Goal: Information Seeking & Learning: Learn about a topic

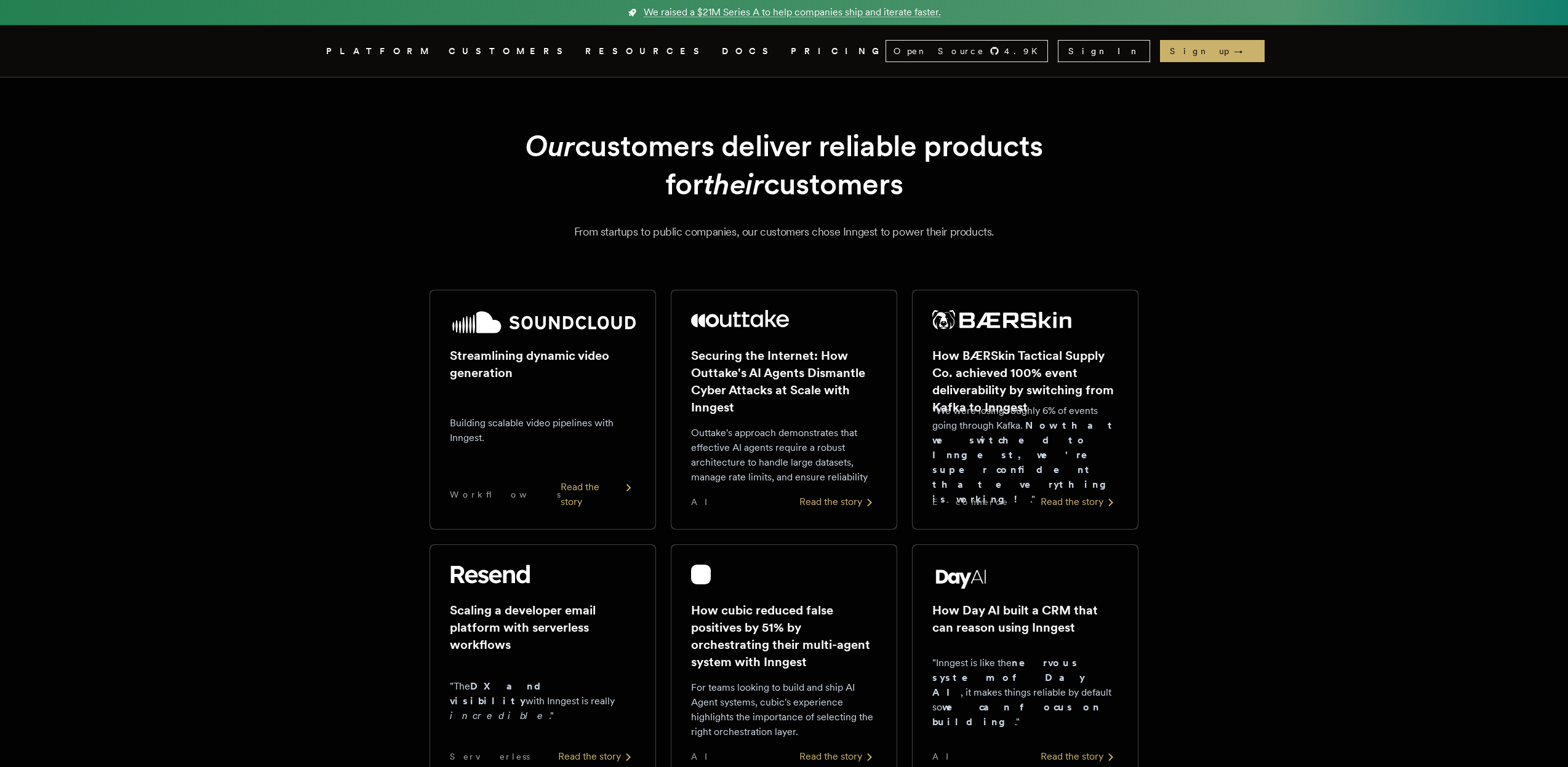
click at [315, 58] on link "Inngest .cls-1 { fill: #FAFAF9; }" at bounding box center [311, 52] width 8 height 23
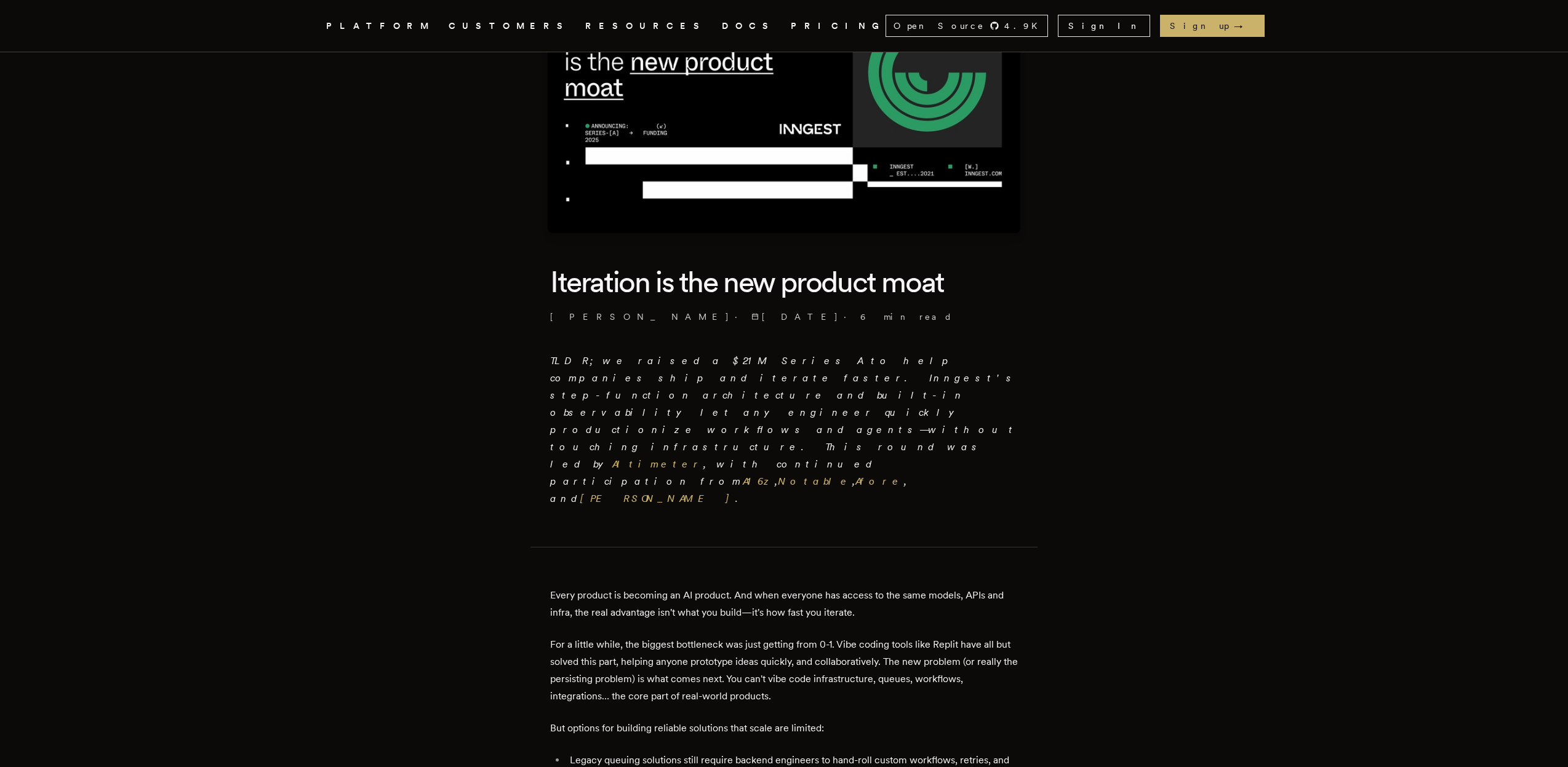
scroll to position [122, 0]
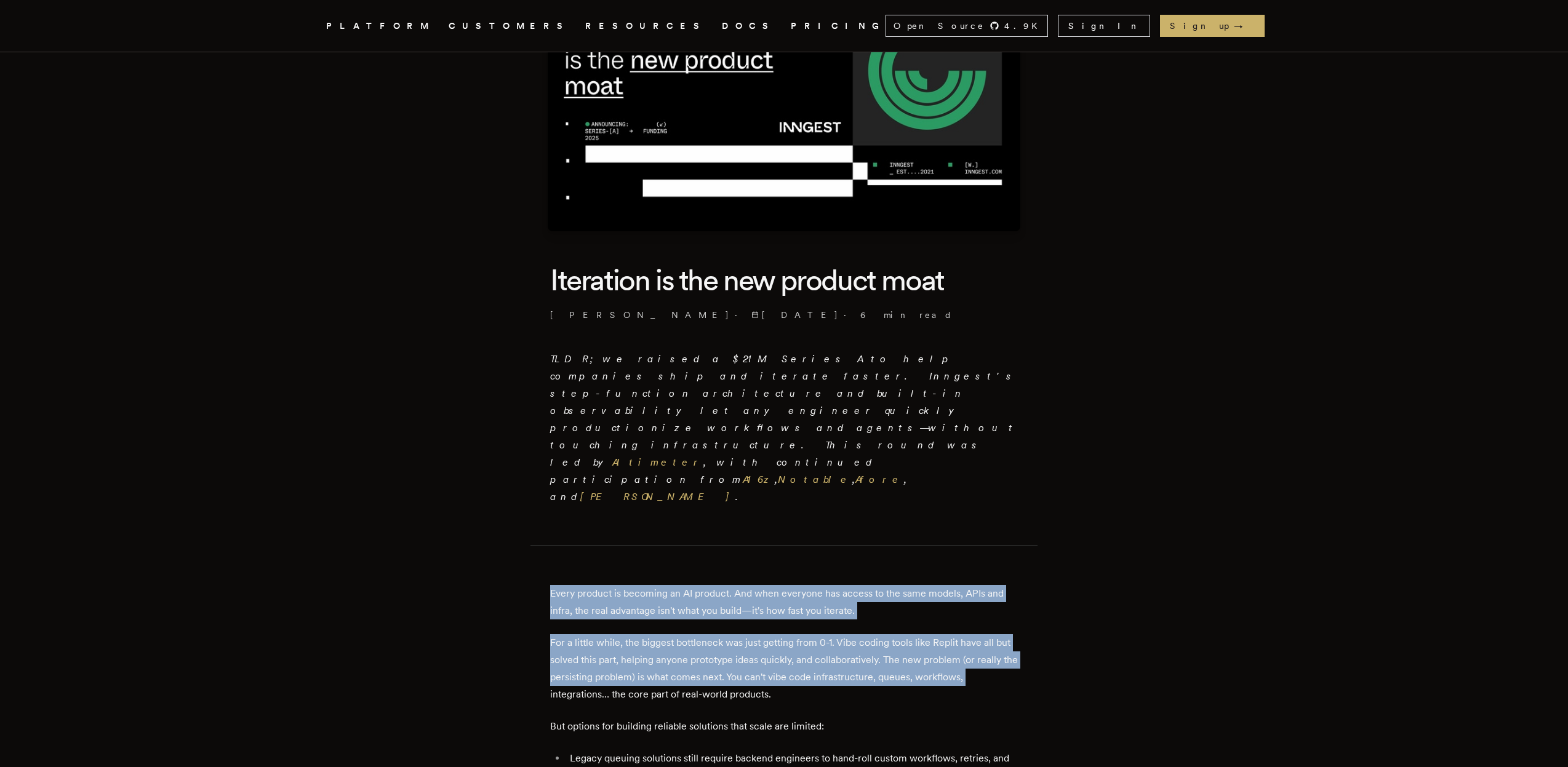
drag, startPoint x: 532, startPoint y: 494, endPoint x: 535, endPoint y: 603, distance: 109.0
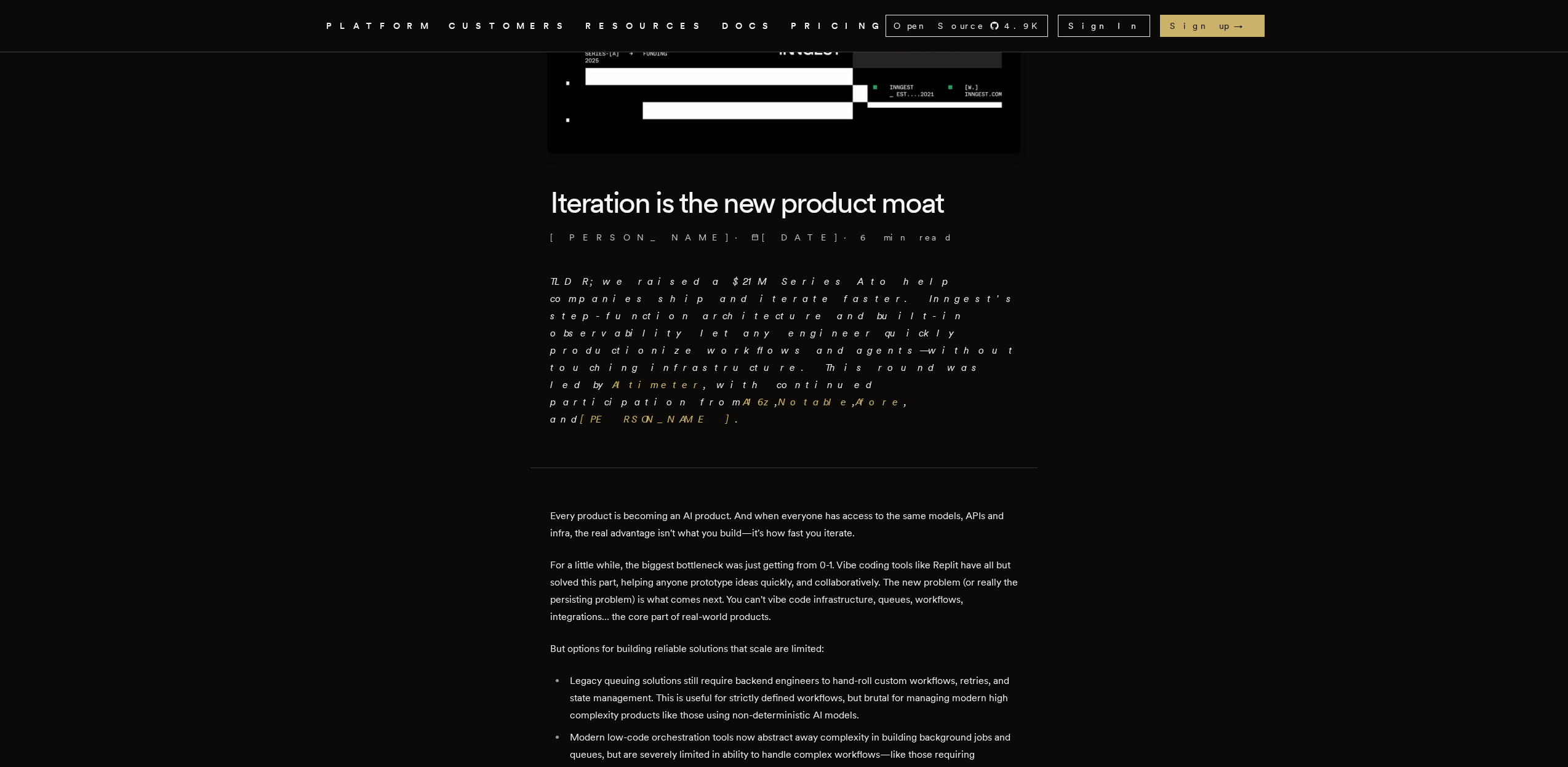
scroll to position [200, 0]
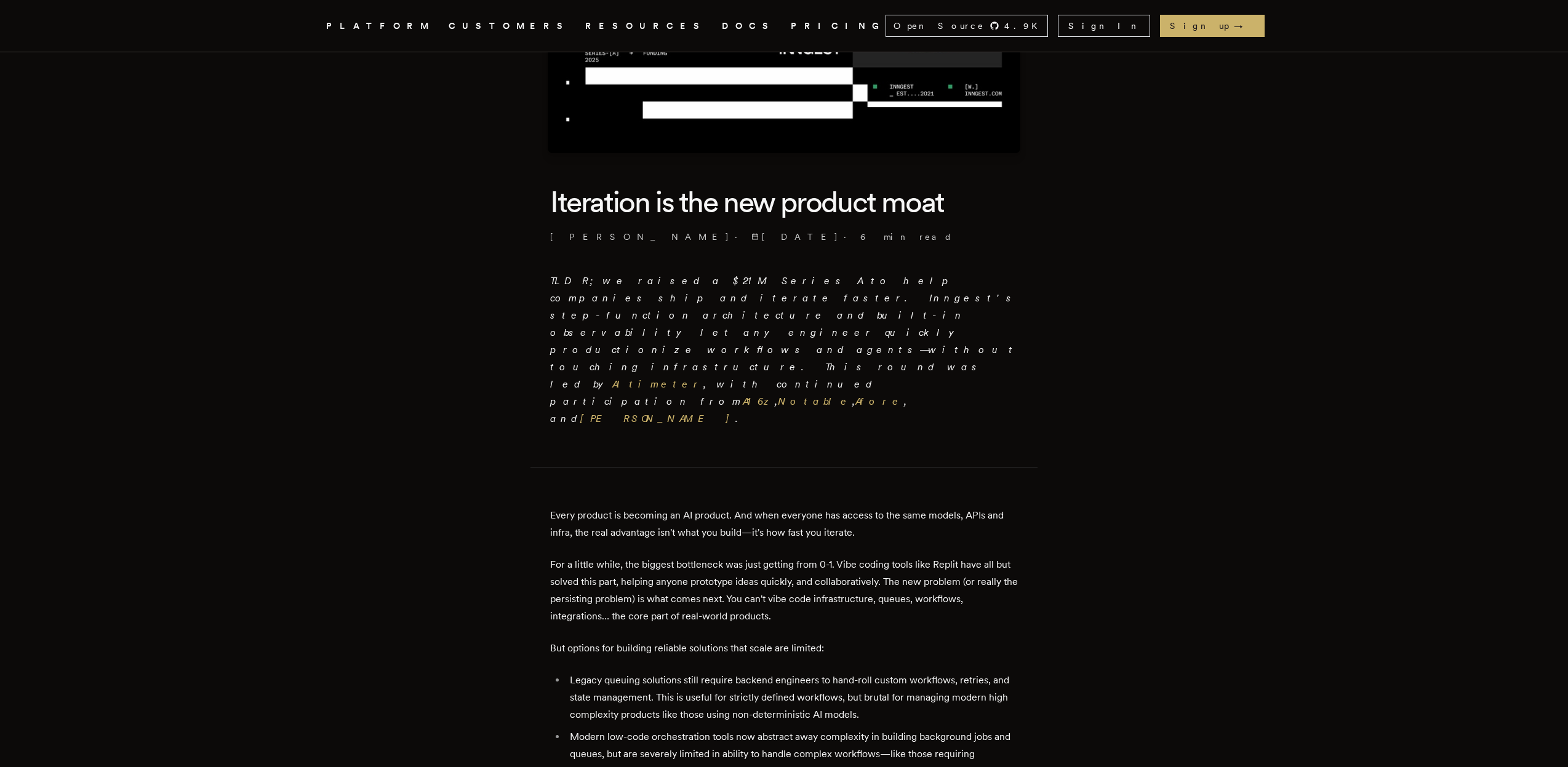
click at [311, 23] on icon ".cls-1 { fill: #FAFAF9; }" at bounding box center [311, 26] width 0 height 15
